Goal: Information Seeking & Learning: Learn about a topic

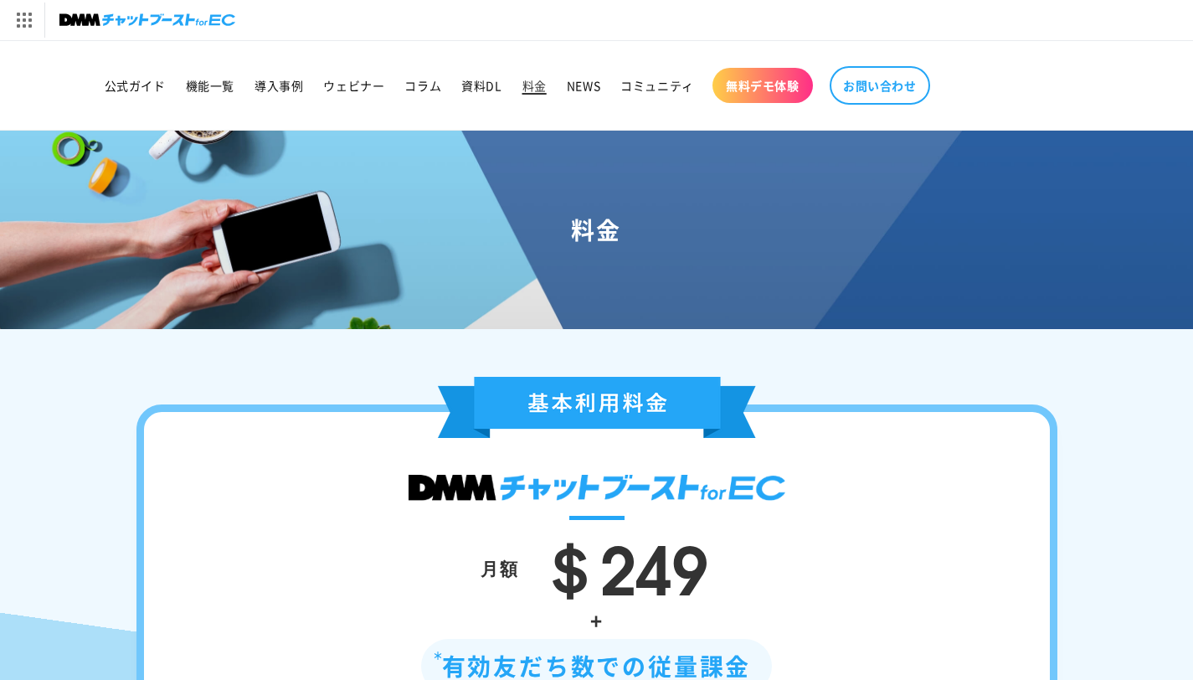
click at [538, 86] on span "料金" at bounding box center [534, 85] width 24 height 15
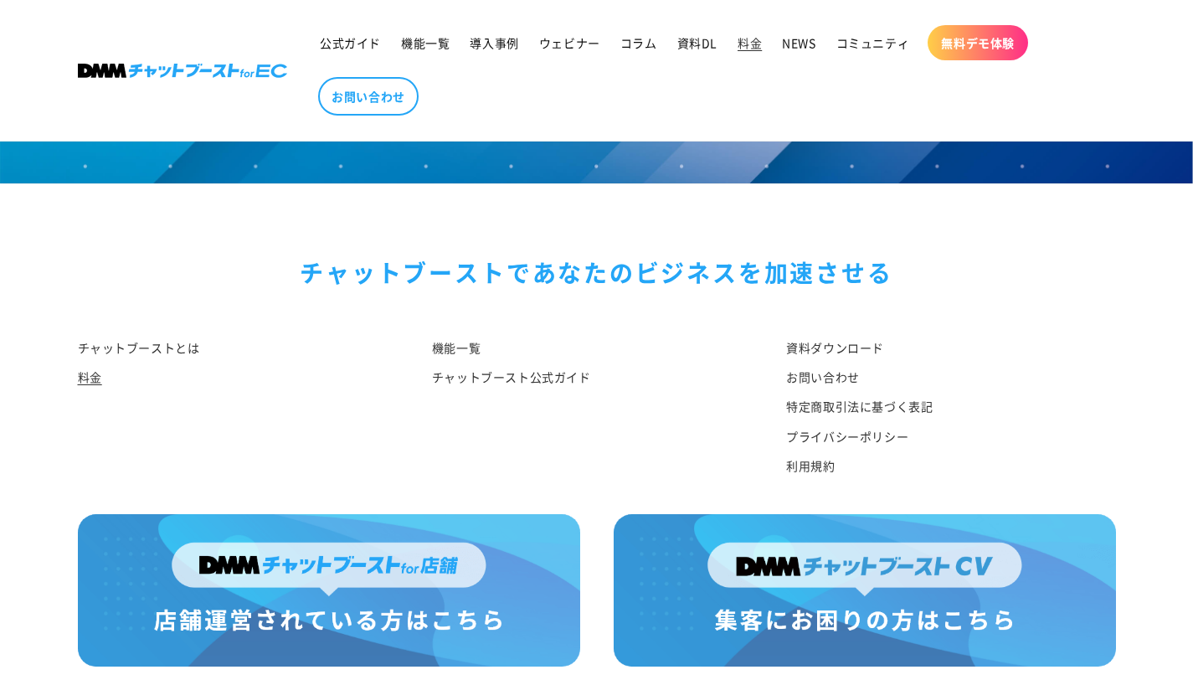
scroll to position [2068, 0]
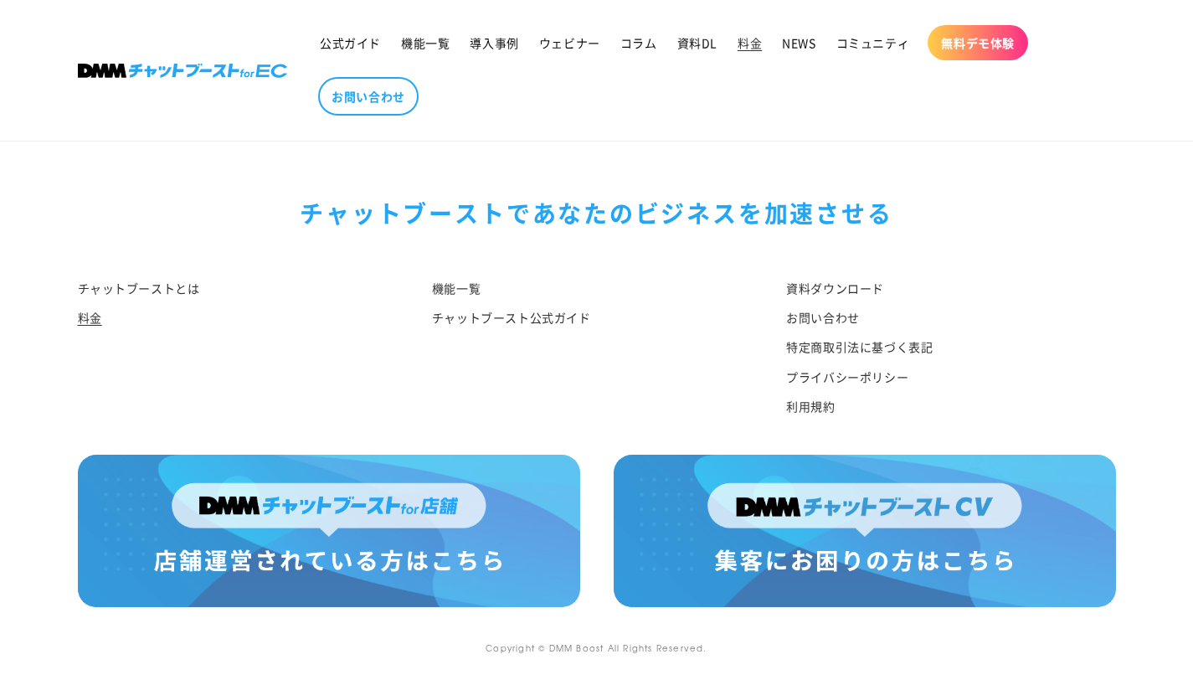
click at [766, 499] on img at bounding box center [864, 530] width 502 height 152
